Goal: Information Seeking & Learning: Learn about a topic

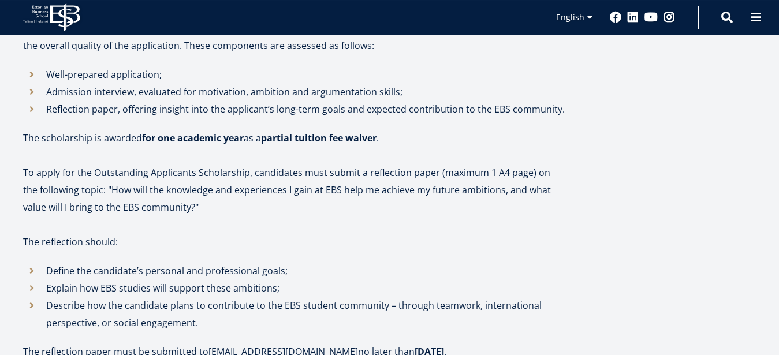
scroll to position [648, 0]
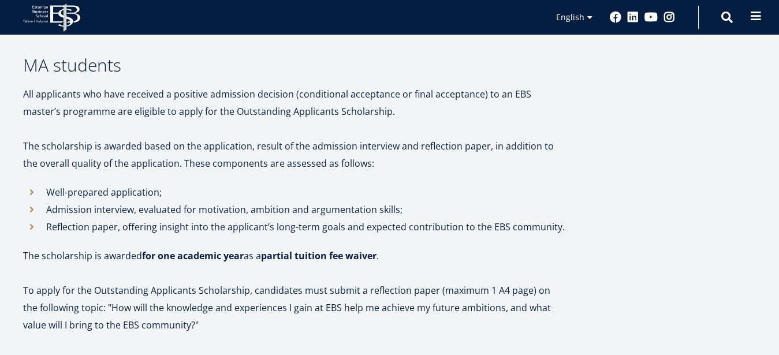
click at [759, 24] on button at bounding box center [755, 16] width 23 height 23
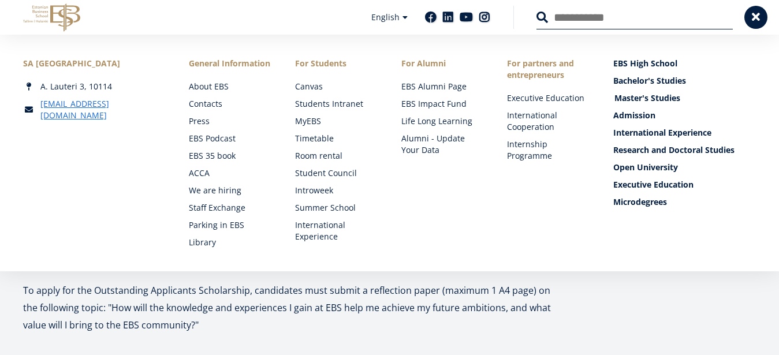
click at [639, 100] on link "Master's Studies" at bounding box center [685, 98] width 143 height 12
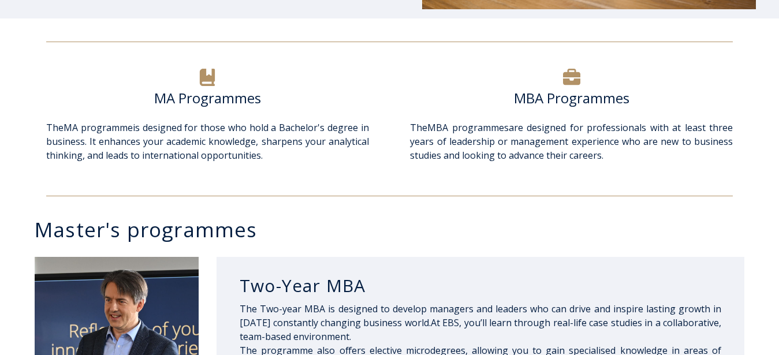
scroll to position [353, 0]
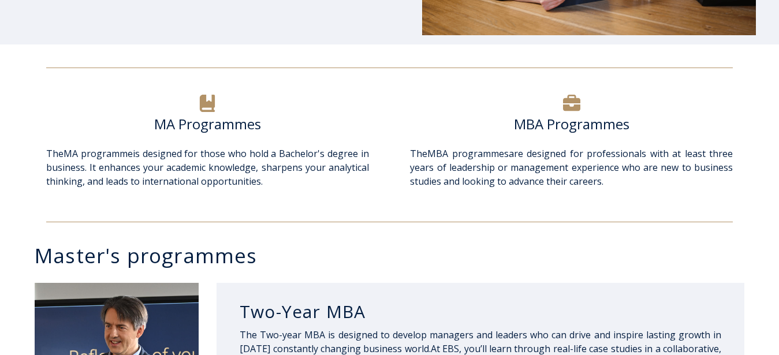
click at [568, 124] on h6 "MBA Programmes" at bounding box center [571, 124] width 323 height 17
click at [568, 99] on icon at bounding box center [571, 103] width 17 height 16
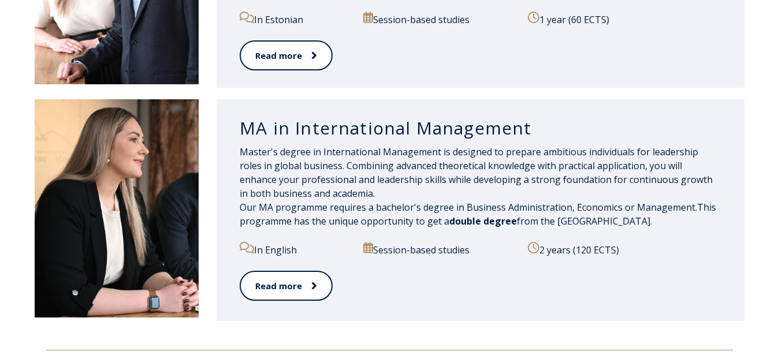
scroll to position [1355, 0]
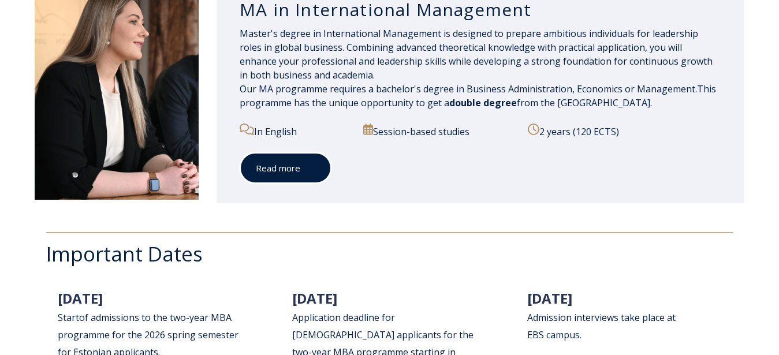
click at [291, 167] on link "Read more" at bounding box center [286, 168] width 92 height 32
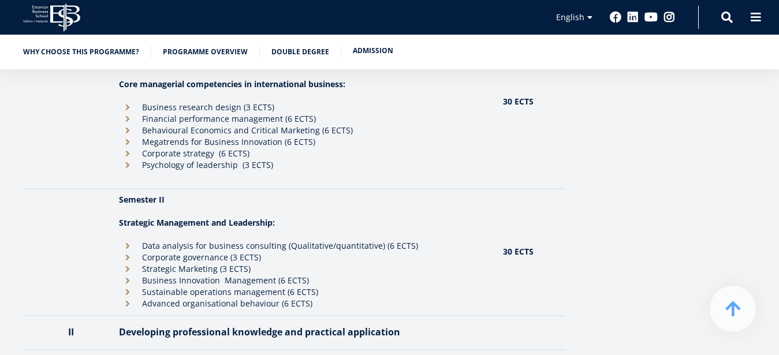
click at [372, 50] on link "Admission" at bounding box center [373, 51] width 40 height 12
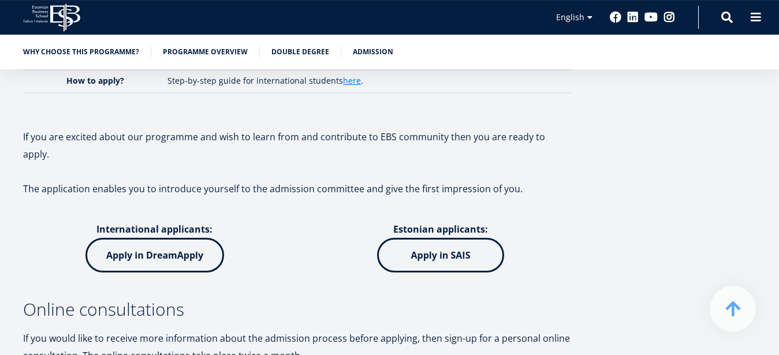
scroll to position [3630, 0]
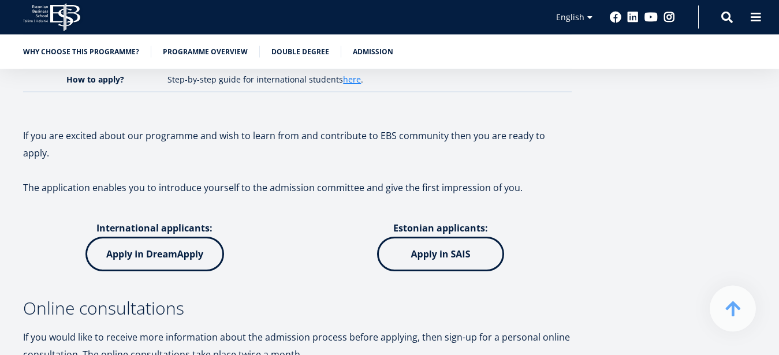
click at [165, 237] on img at bounding box center [154, 254] width 139 height 35
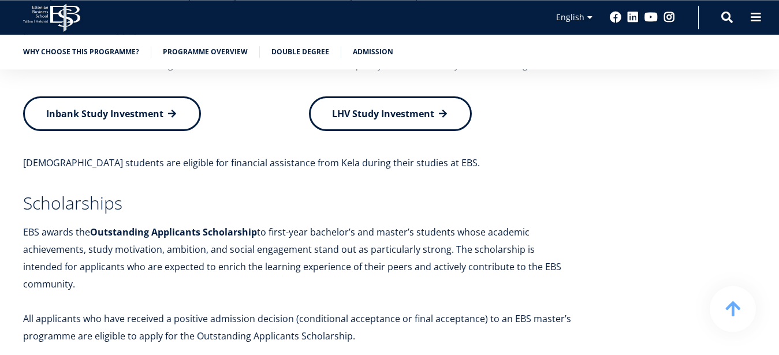
scroll to position [4721, 0]
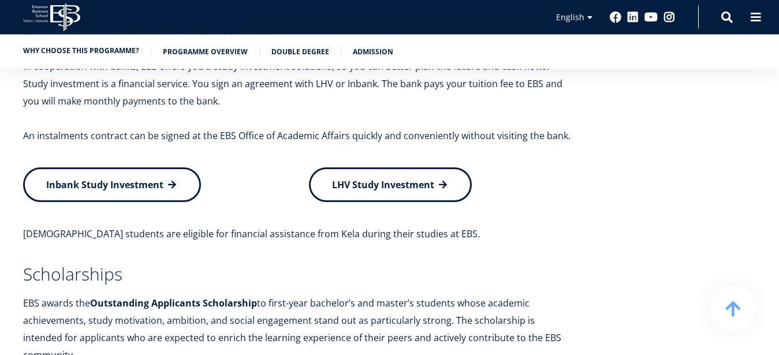
click at [54, 53] on link "Why choose this programme?" at bounding box center [81, 51] width 116 height 12
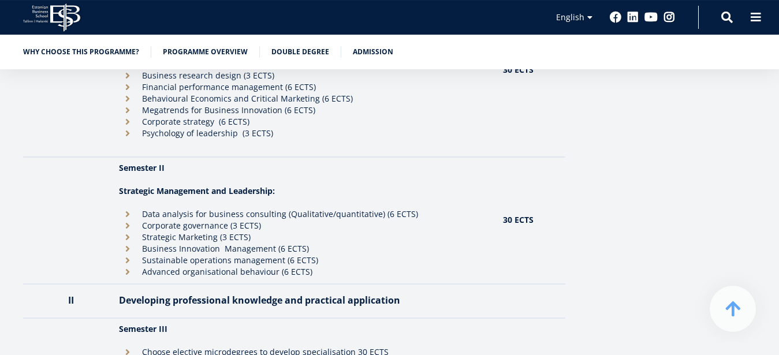
scroll to position [788, 0]
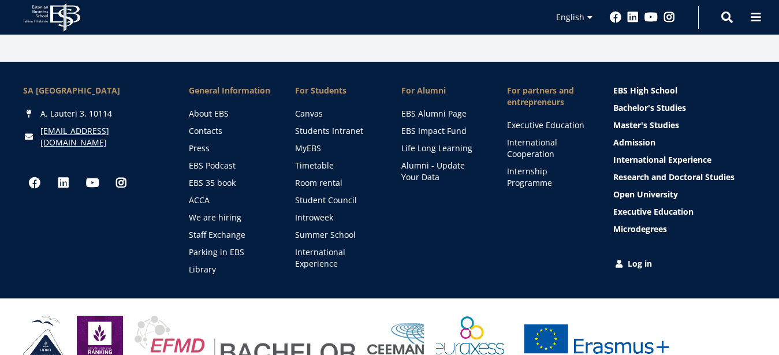
scroll to position [1435, 0]
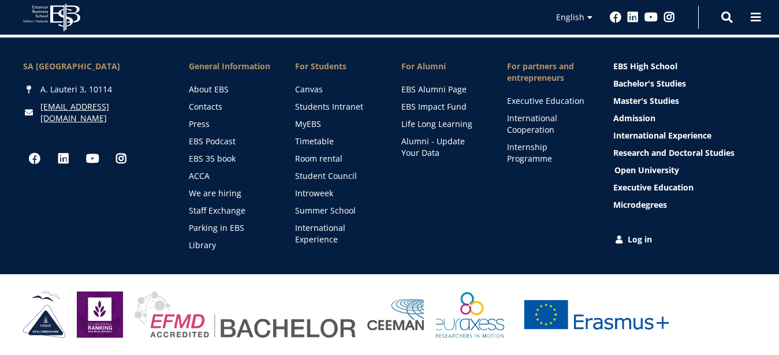
click at [669, 170] on link "Open University" at bounding box center [685, 171] width 143 height 12
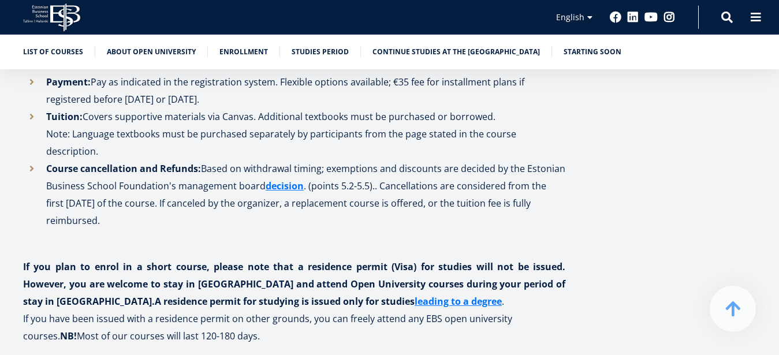
scroll to position [1178, 0]
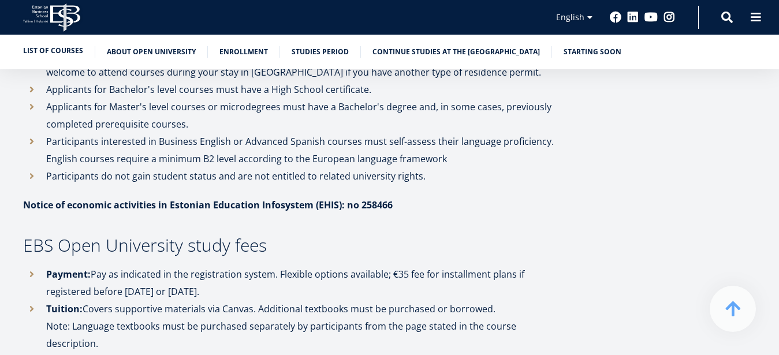
click at [68, 49] on link "List of Courses" at bounding box center [53, 51] width 60 height 12
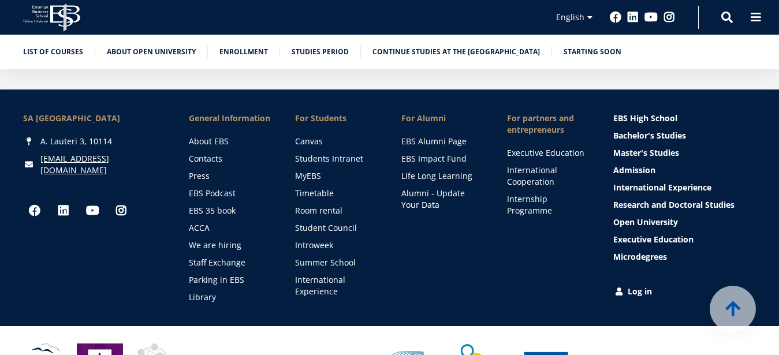
scroll to position [1584, 0]
